Goal: Find specific page/section: Find specific page/section

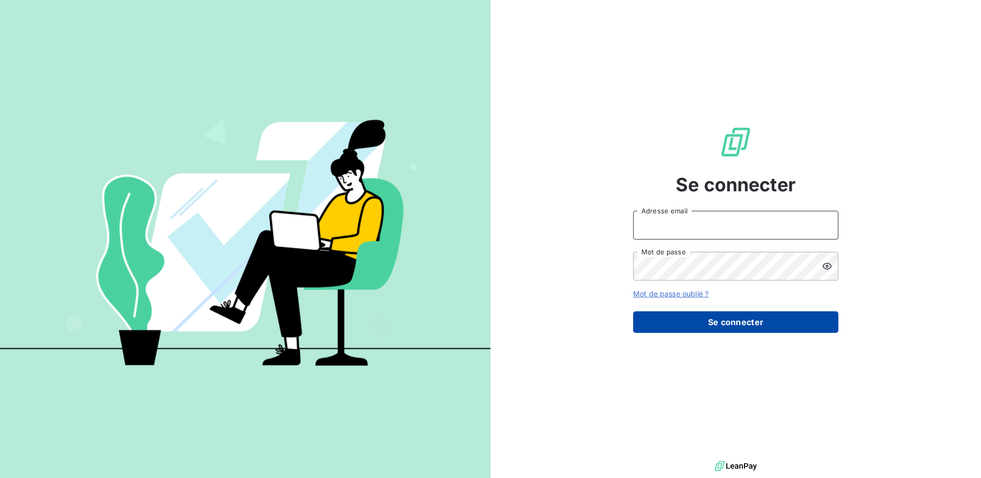
type input "[EMAIL_ADDRESS][DOMAIN_NAME]"
click at [714, 324] on button "Se connecter" at bounding box center [735, 322] width 205 height 22
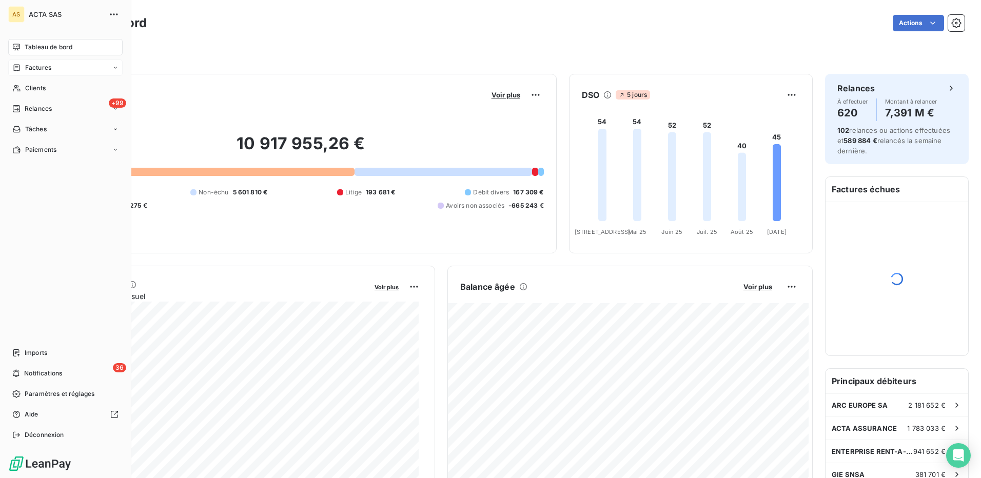
click at [37, 67] on span "Factures" at bounding box center [38, 67] width 26 height 9
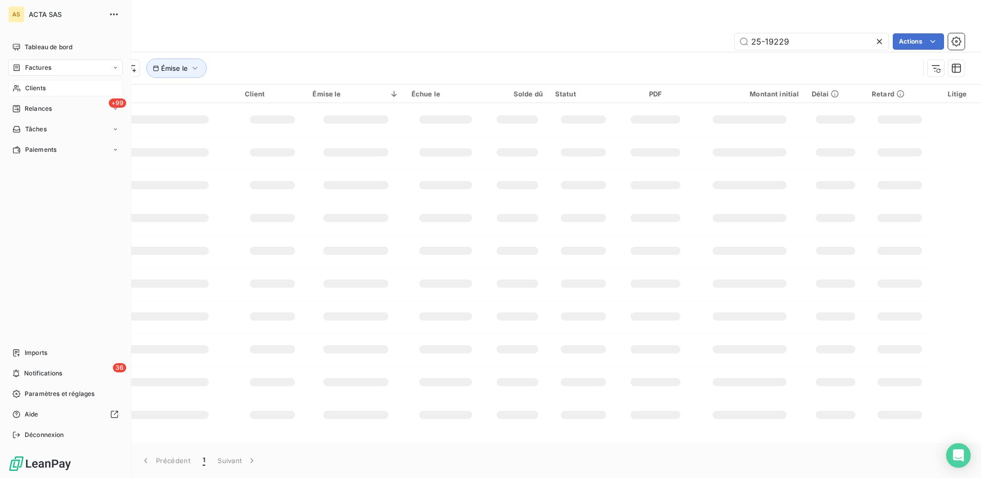
click at [28, 86] on span "Clients" at bounding box center [35, 88] width 21 height 9
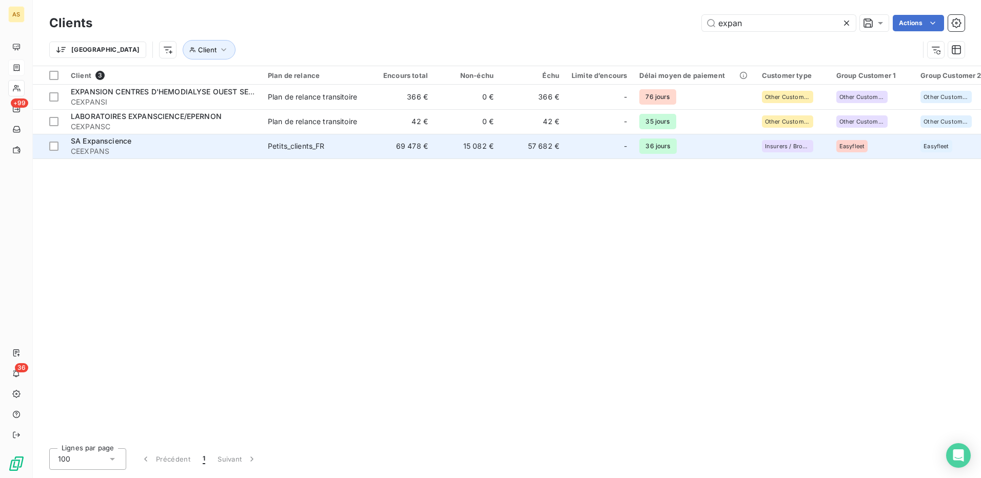
type input "expan"
click at [96, 140] on span "SA Expanscience" at bounding box center [101, 141] width 61 height 9
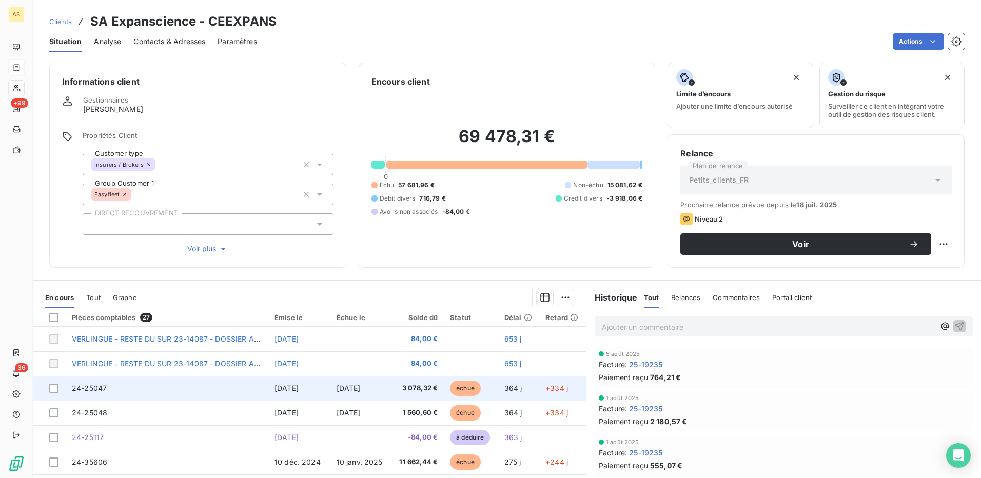
scroll to position [51, 0]
